Goal: Contribute content

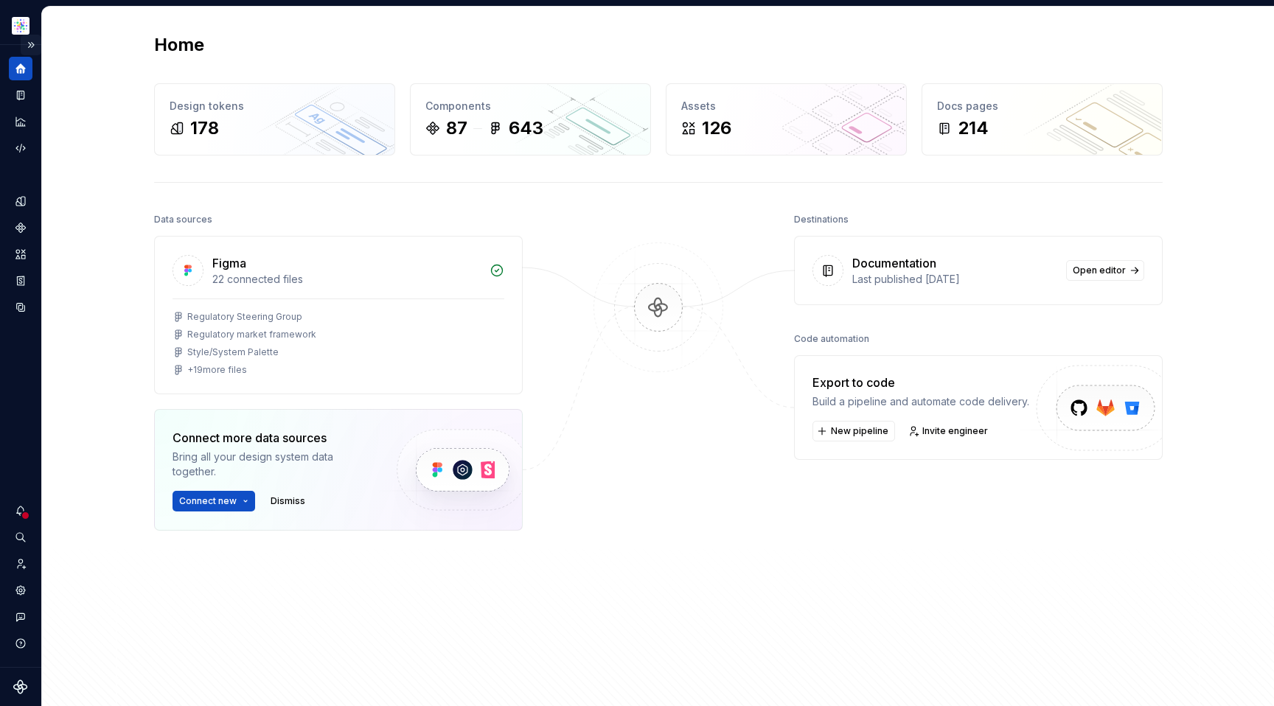
click at [27, 43] on button "Expand sidebar" at bounding box center [31, 45] width 21 height 21
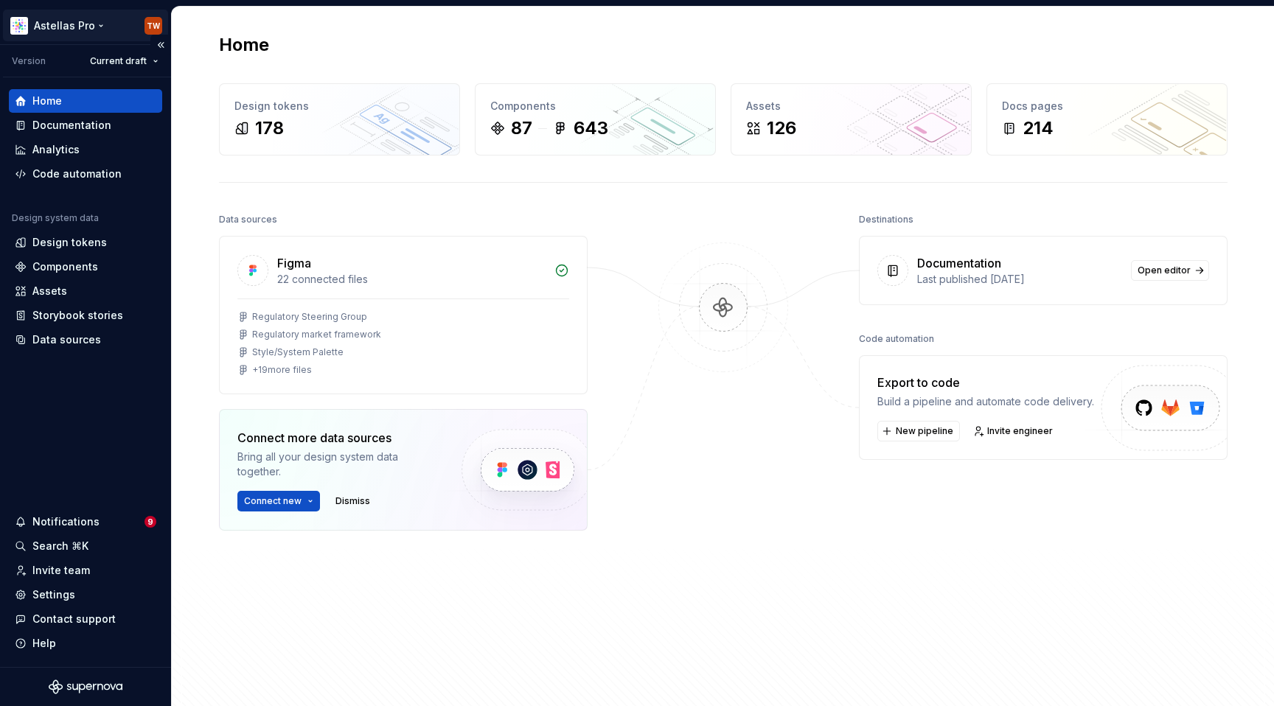
click at [44, 29] on html "Astellas Pro TW Version Current draft Home Documentation Analytics Code automat…" at bounding box center [637, 353] width 1274 height 706
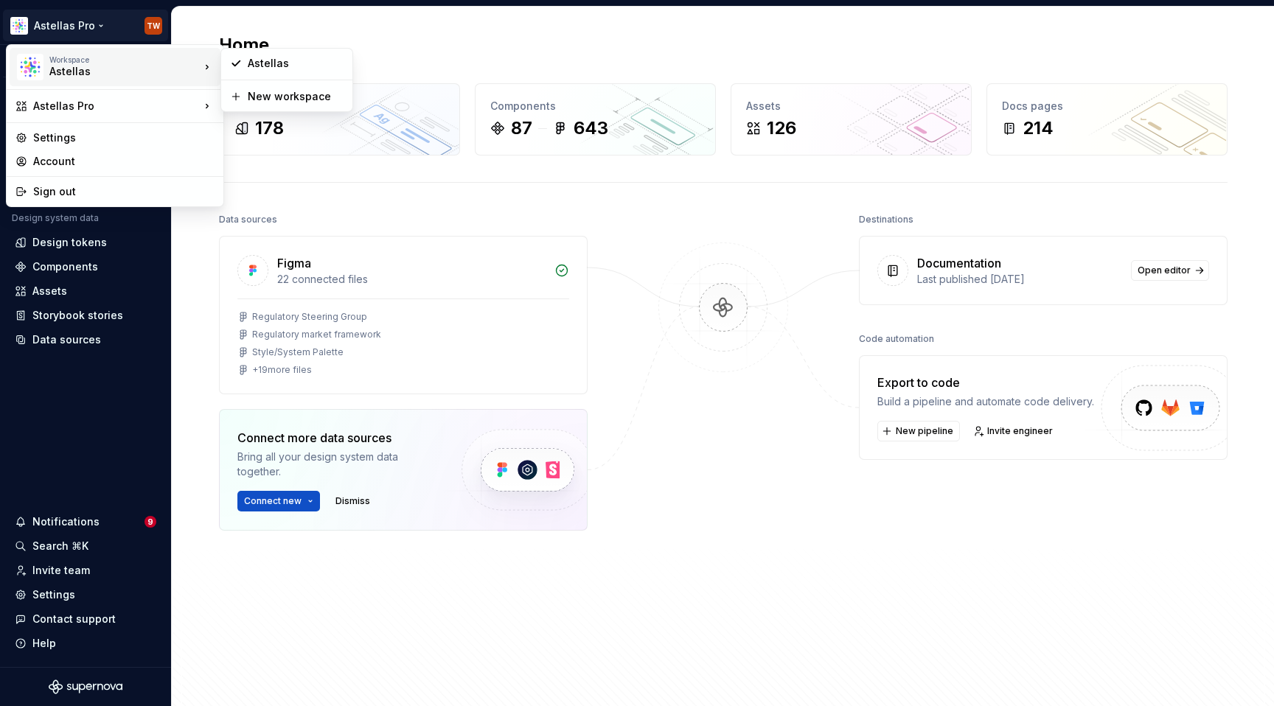
click at [77, 68] on div "Astellas" at bounding box center [111, 71] width 125 height 15
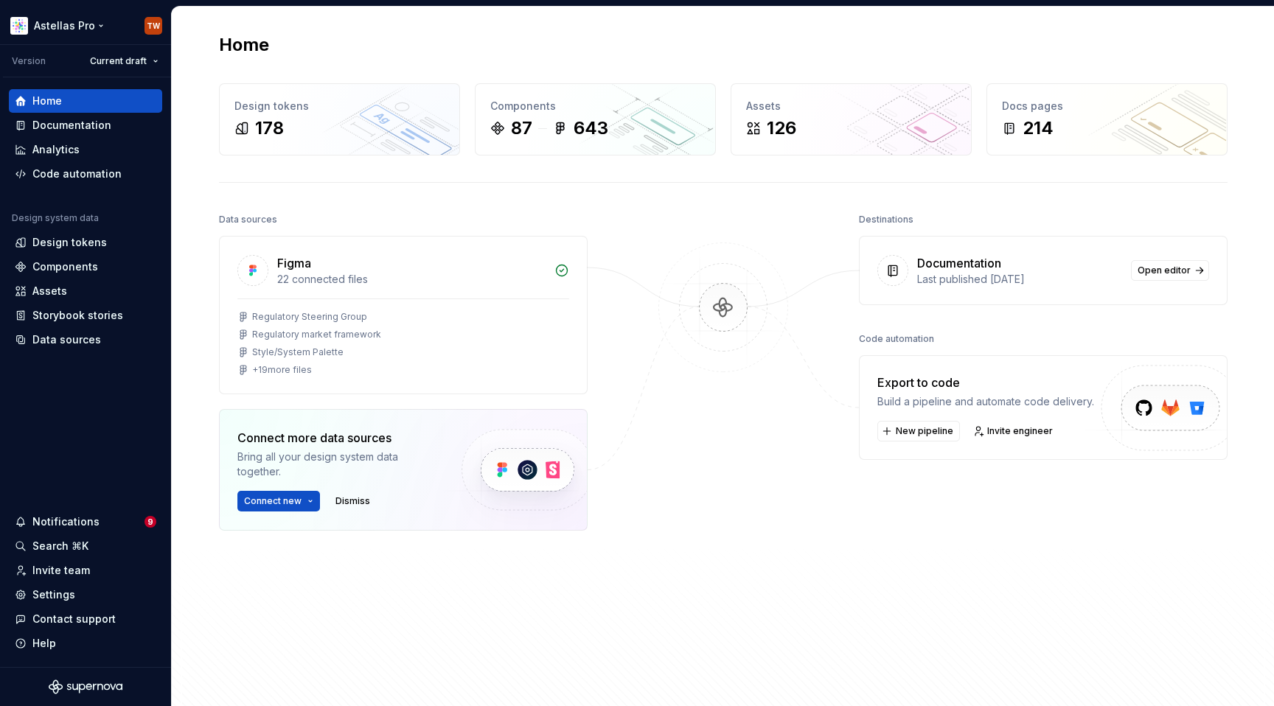
click at [74, 22] on html "Astellas Pro TW Version Current draft Home Documentation Analytics Code automat…" at bounding box center [637, 353] width 1274 height 706
click at [48, 126] on div "Documentation" at bounding box center [71, 125] width 79 height 15
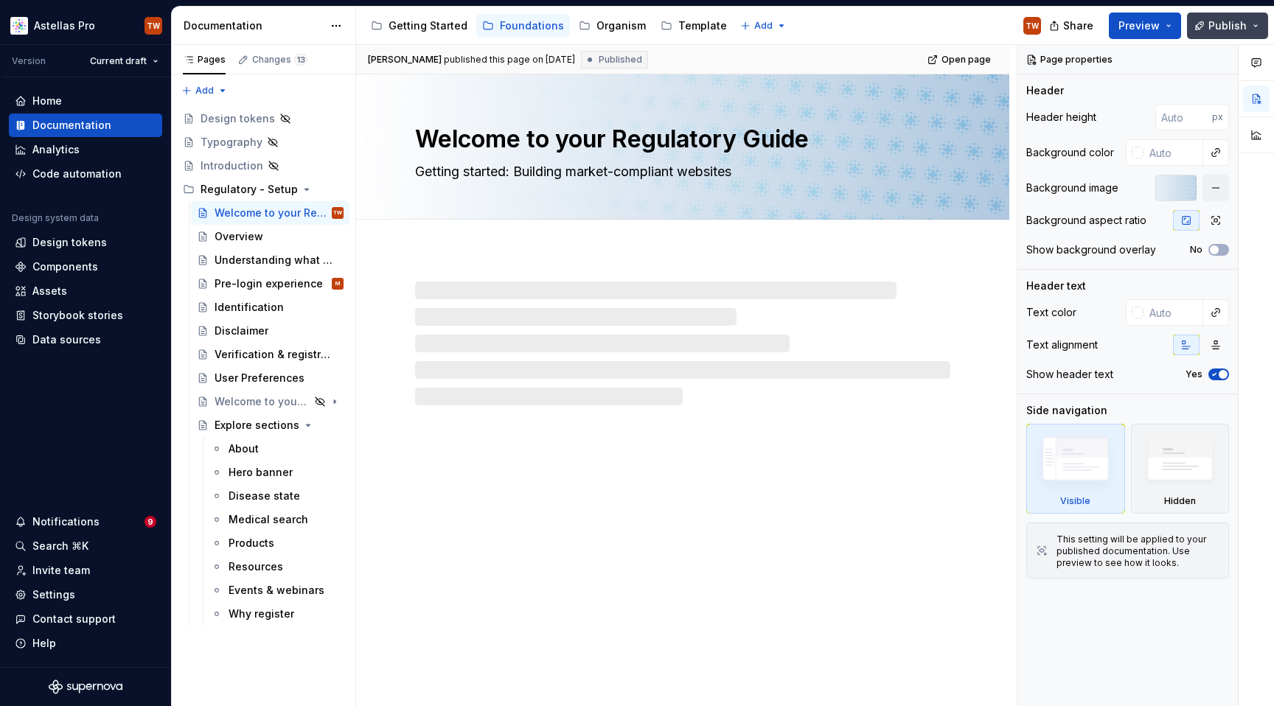
click at [1224, 23] on span "Publish" at bounding box center [1228, 25] width 38 height 15
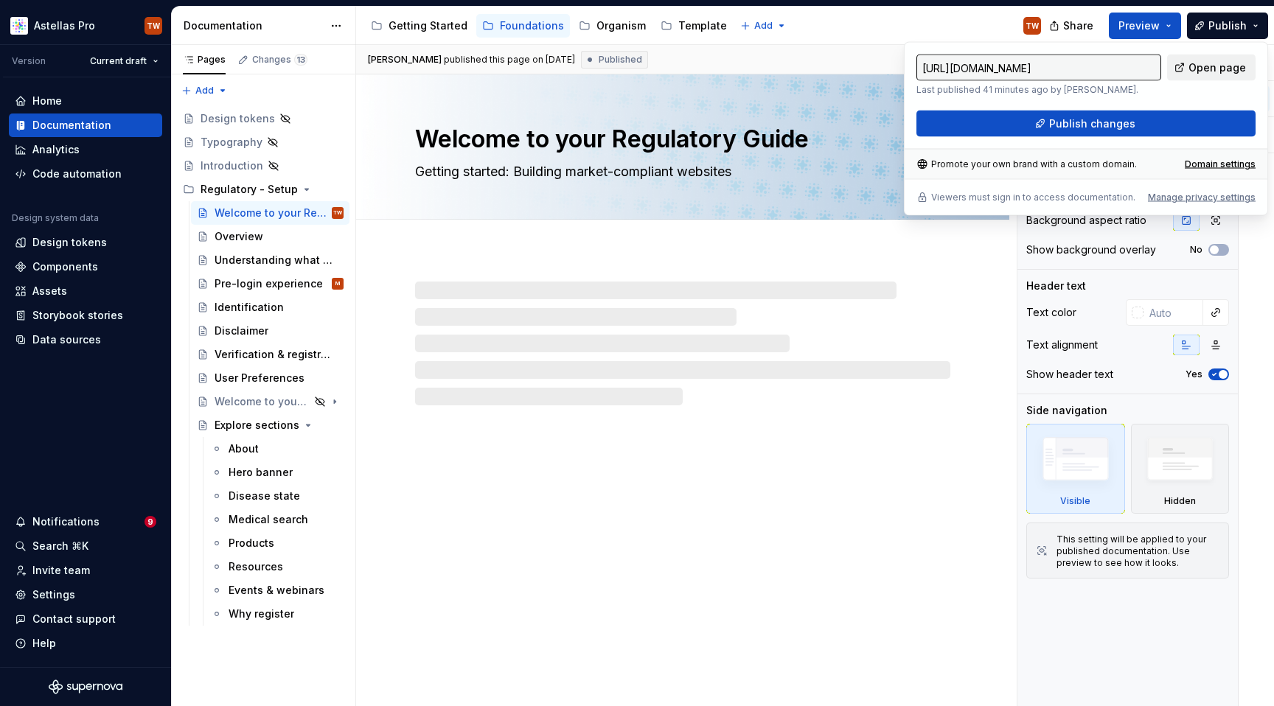
click at [1210, 64] on span "Open page" at bounding box center [1218, 67] width 58 height 15
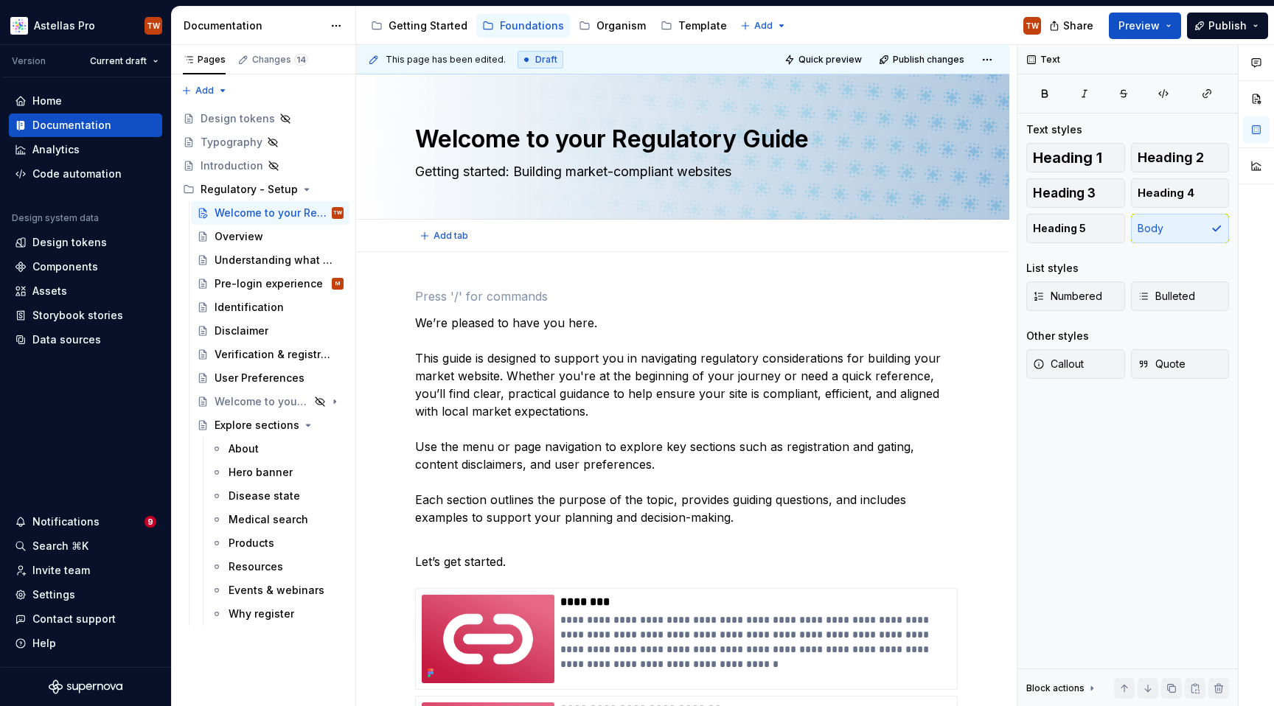
click at [416, 326] on p "We’re pleased to have you here. This guide is designed to support you in naviga…" at bounding box center [682, 420] width 535 height 212
click at [425, 325] on p "We’re pleased to have you here. This guide is designed to support you in naviga…" at bounding box center [682, 420] width 535 height 212
type textarea "*"
